Goal: Task Accomplishment & Management: Complete application form

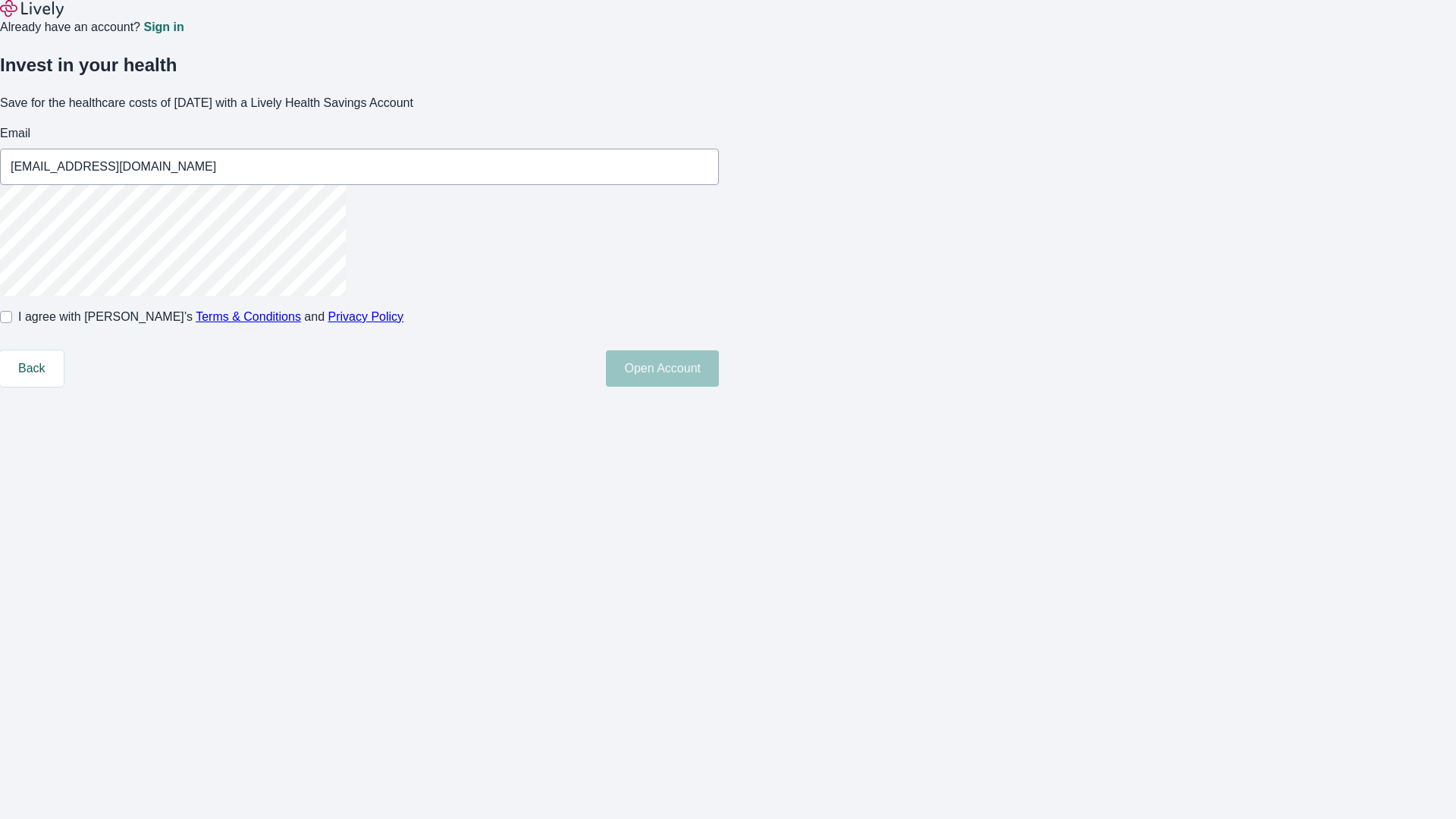
click at [12, 323] on input "I agree with Lively’s Terms & Conditions and Privacy Policy" at bounding box center [6, 316] width 12 height 12
checkbox input "true"
click at [719, 387] on button "Open Account" at bounding box center [663, 368] width 113 height 36
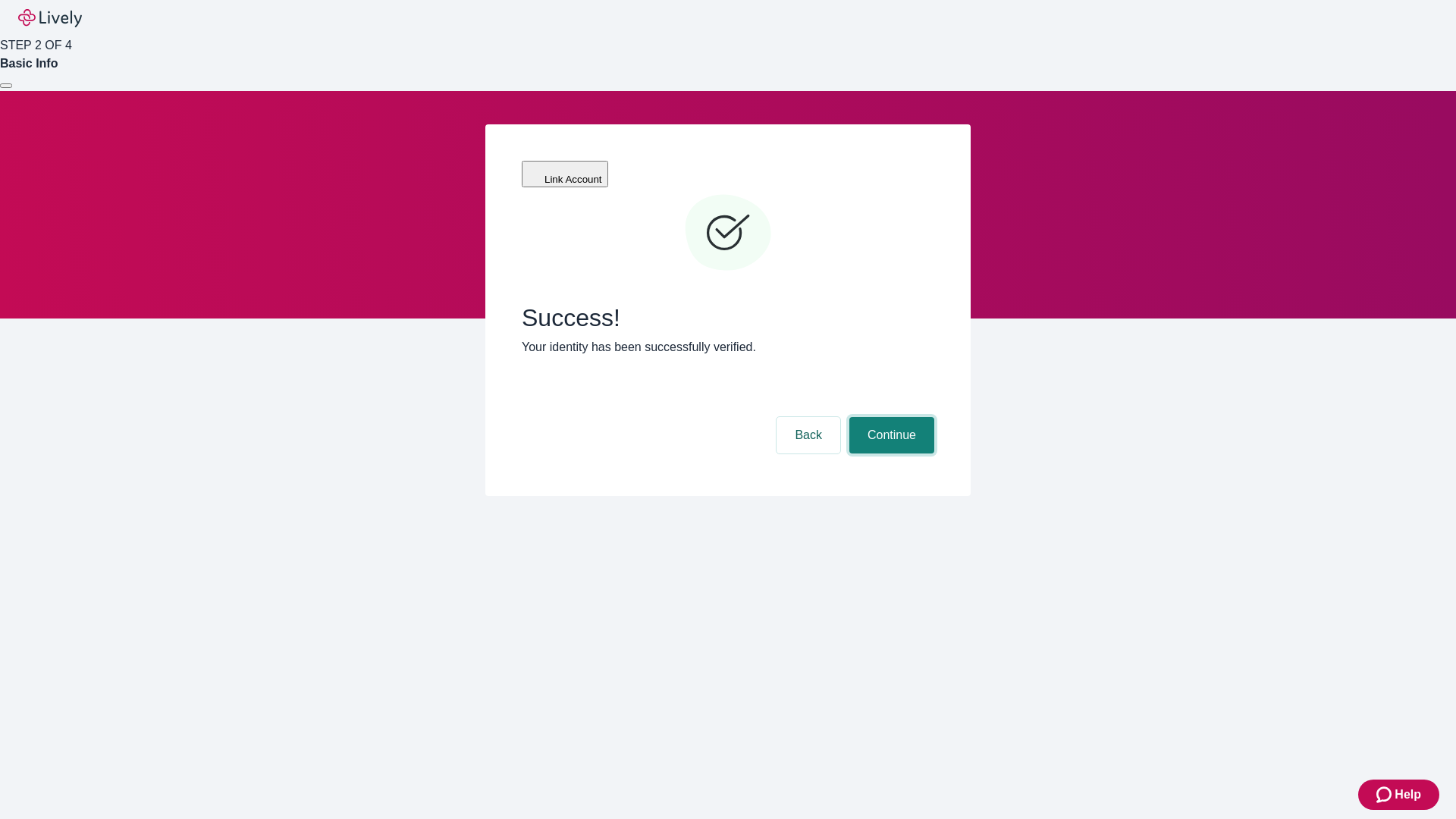
click at [889, 417] on button "Continue" at bounding box center [891, 435] width 85 height 36
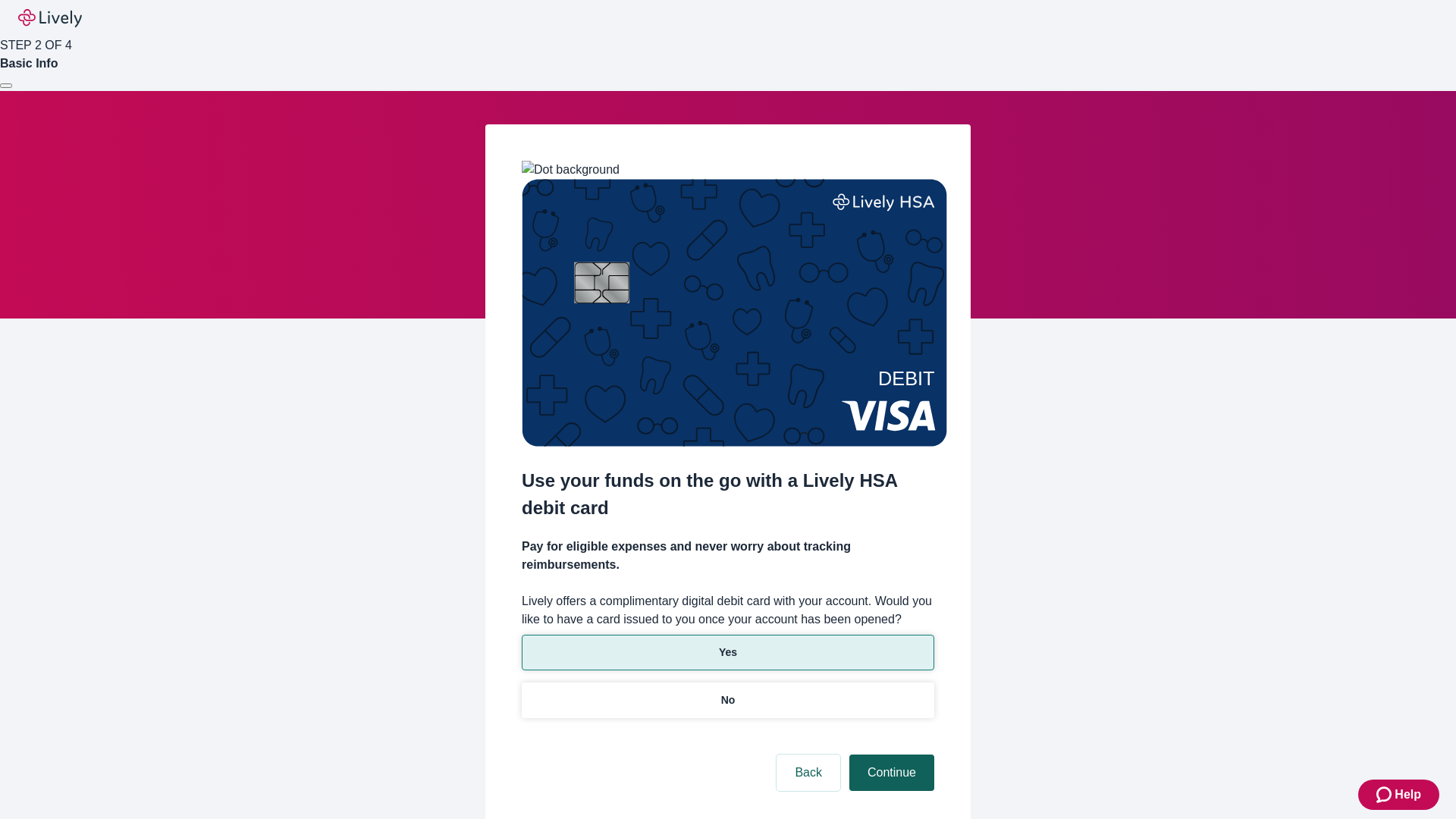
click at [727, 692] on p "No" at bounding box center [728, 700] width 15 height 16
click at [889, 754] on button "Continue" at bounding box center [891, 772] width 85 height 36
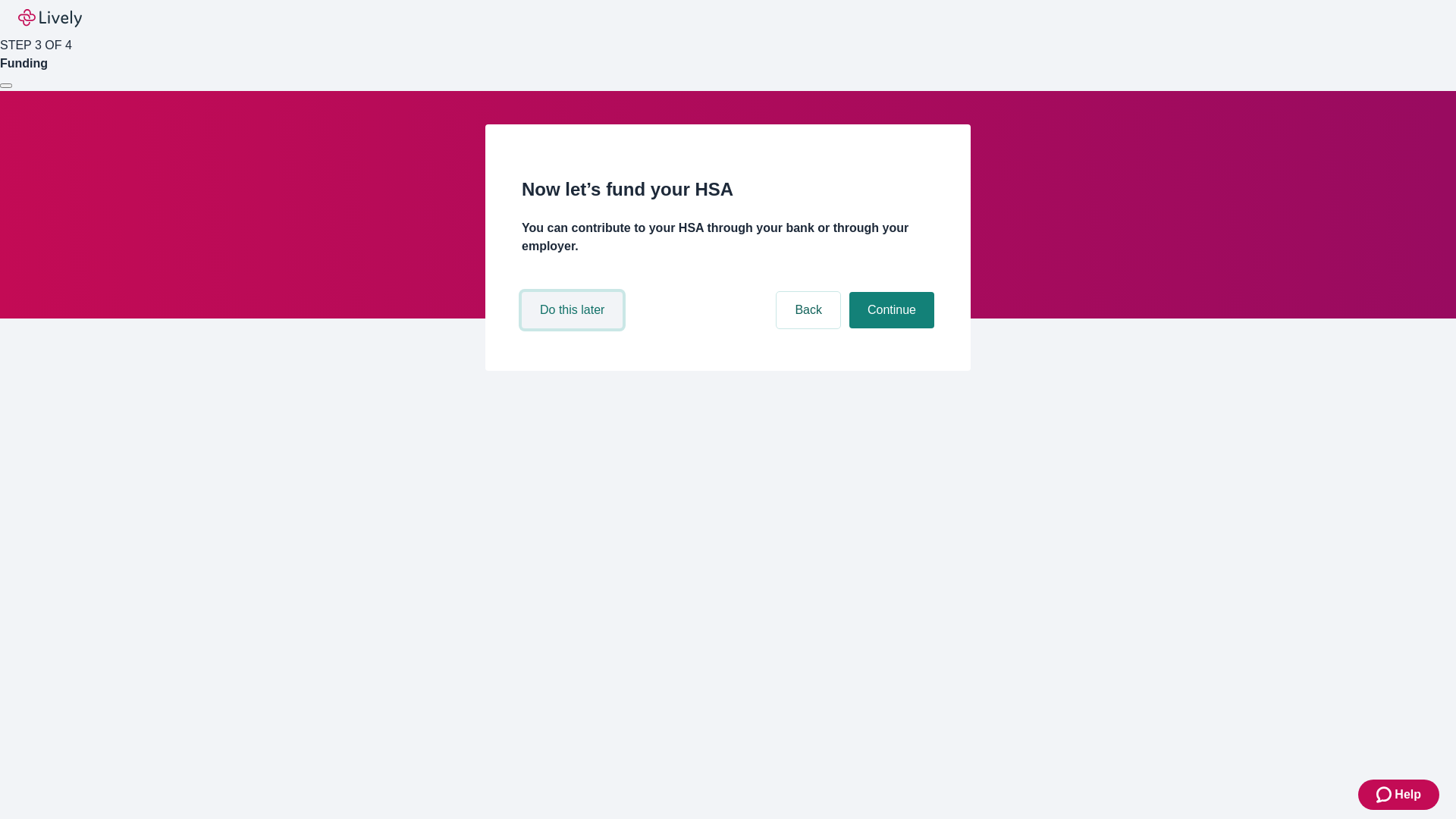
click at [574, 329] on button "Do this later" at bounding box center [572, 310] width 101 height 36
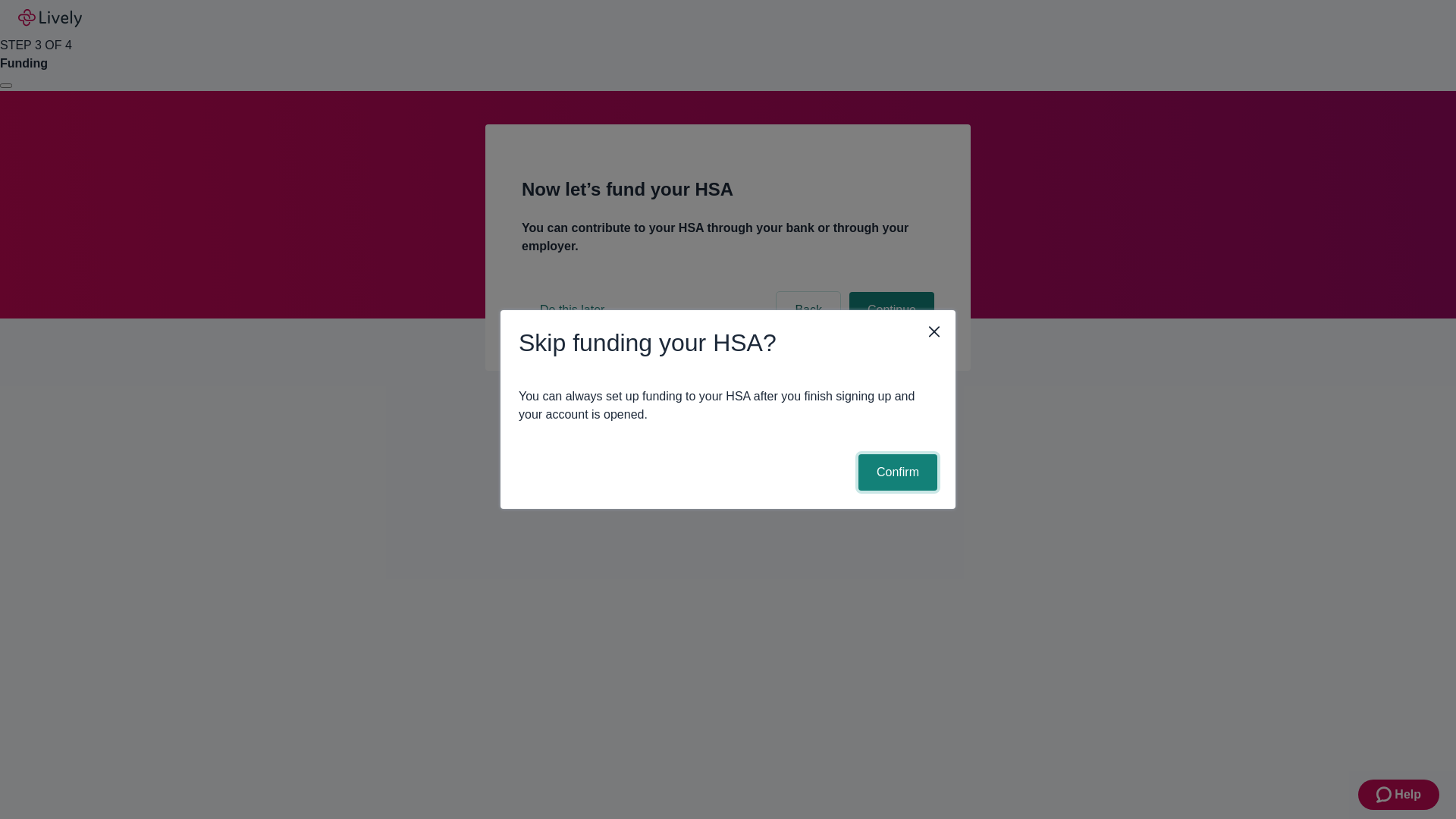
click at [895, 473] on button "Confirm" at bounding box center [897, 472] width 79 height 36
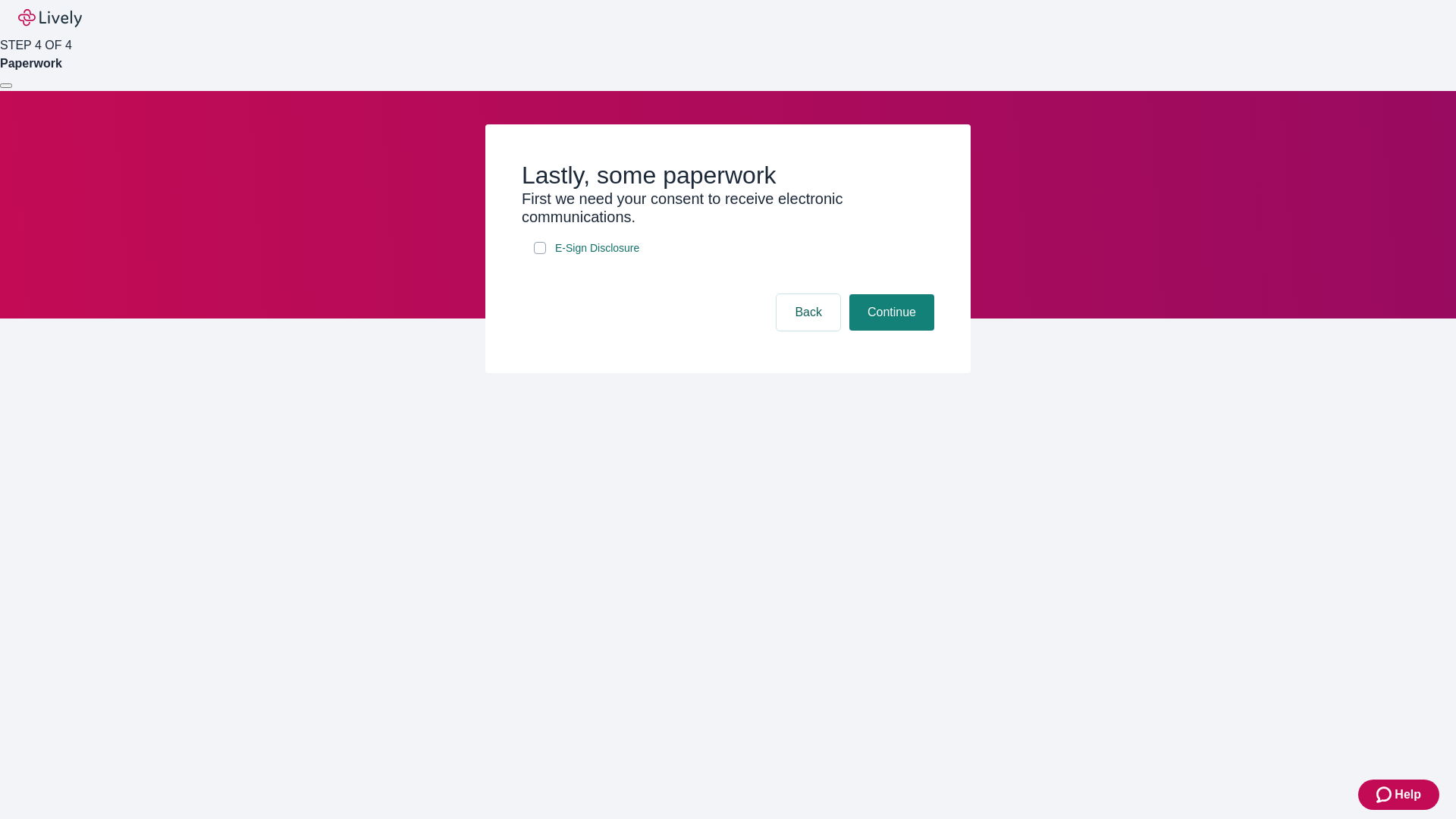
click at [540, 254] on input "E-Sign Disclosure" at bounding box center [540, 248] width 12 height 12
checkbox input "true"
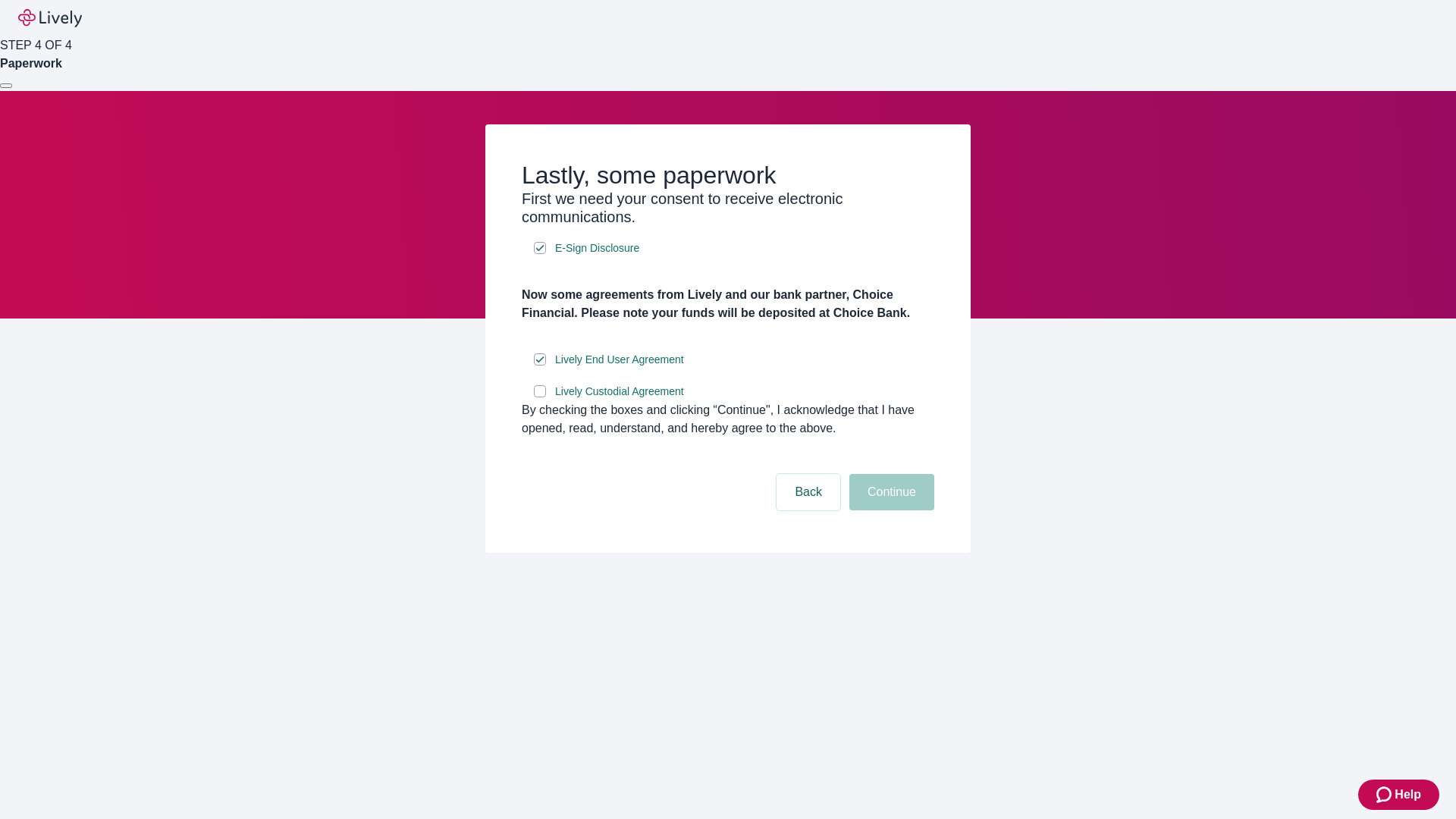
click at [540, 397] on input "Lively Custodial Agreement" at bounding box center [540, 391] width 12 height 12
checkbox input "true"
click at [889, 510] on button "Continue" at bounding box center [891, 492] width 85 height 36
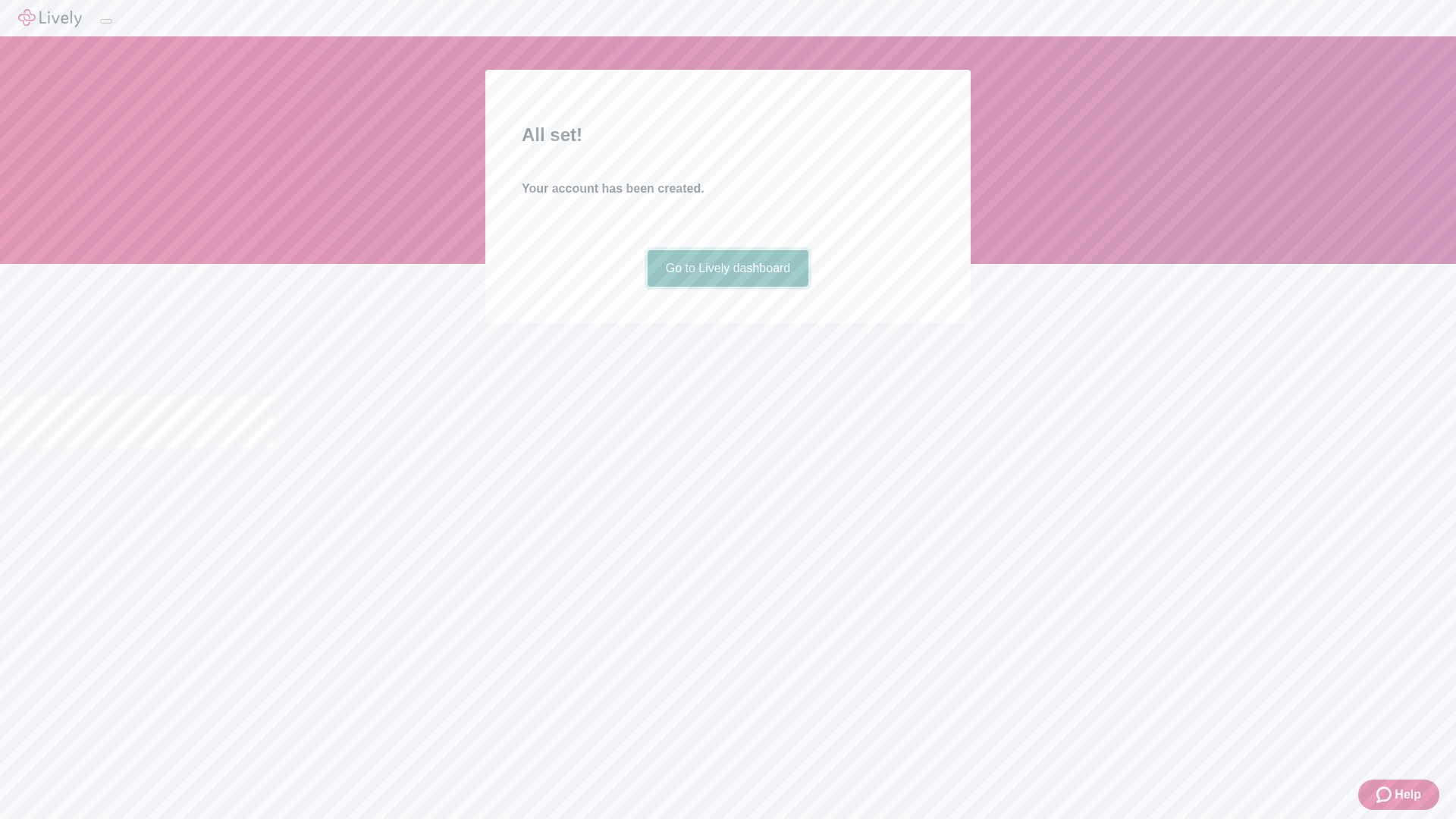
click at [727, 286] on link "Go to Lively dashboard" at bounding box center [728, 268] width 162 height 36
